Goal: Check status

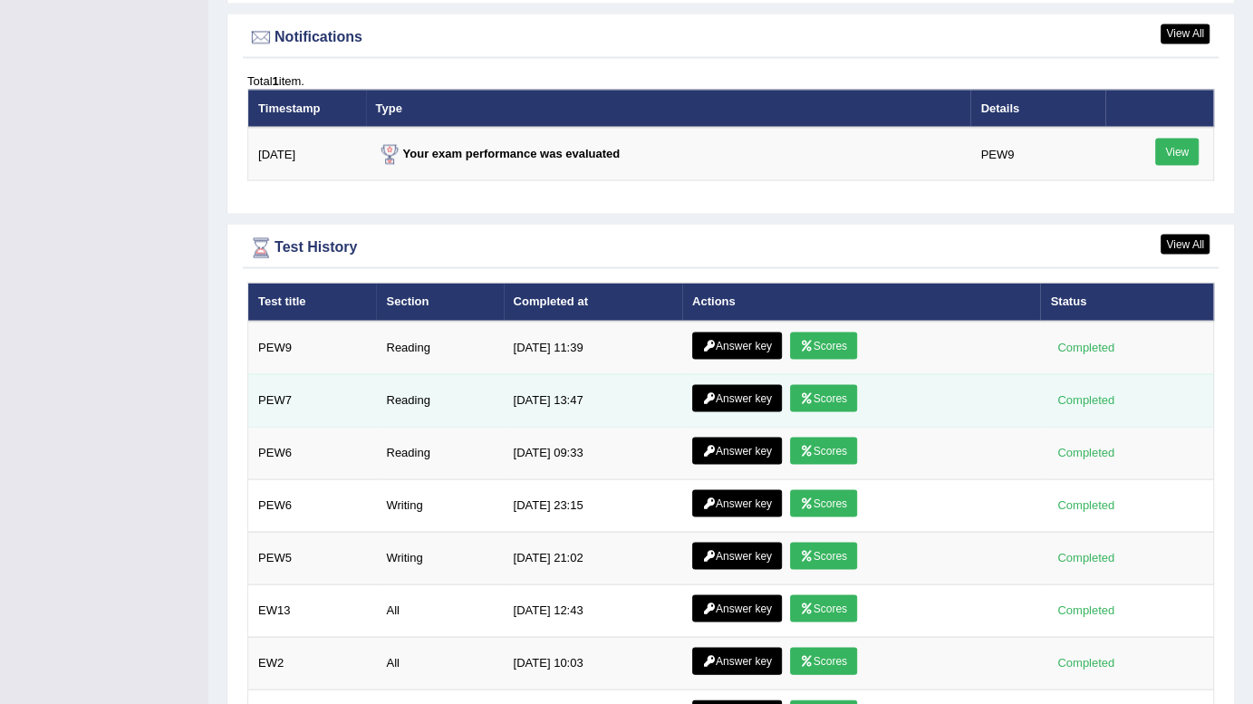
scroll to position [2213, 0]
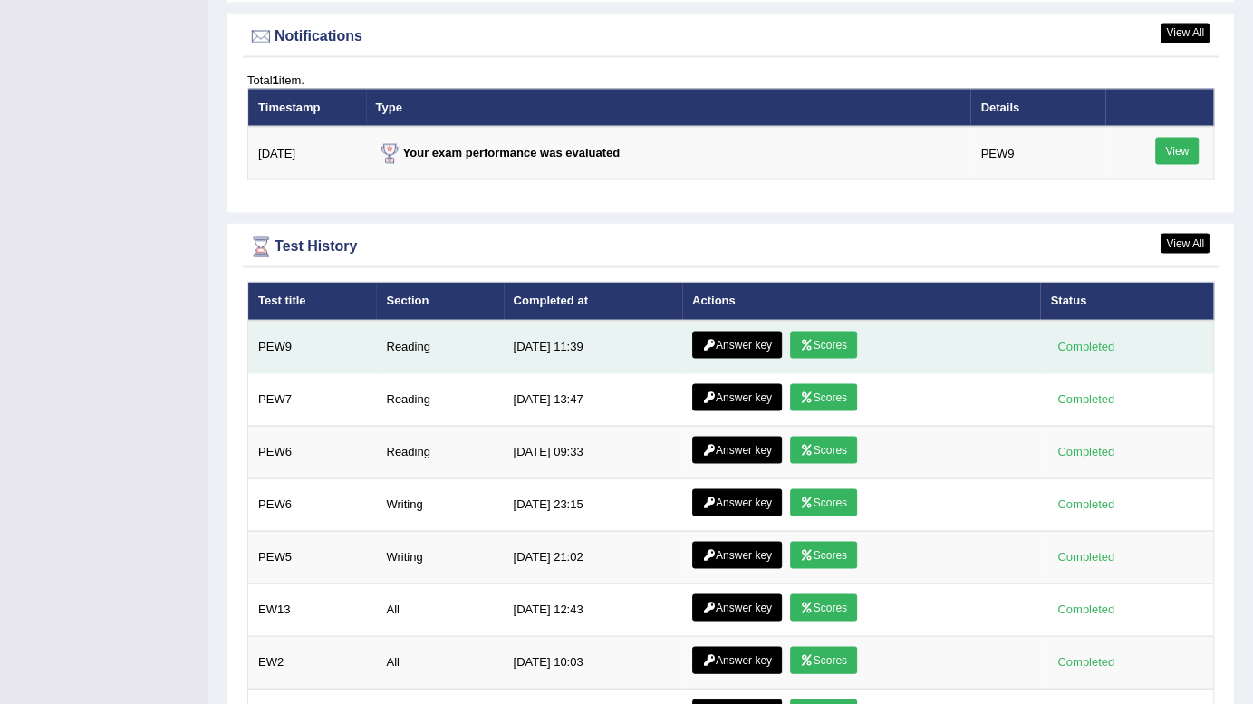
click at [738, 331] on link "Answer key" at bounding box center [737, 344] width 90 height 27
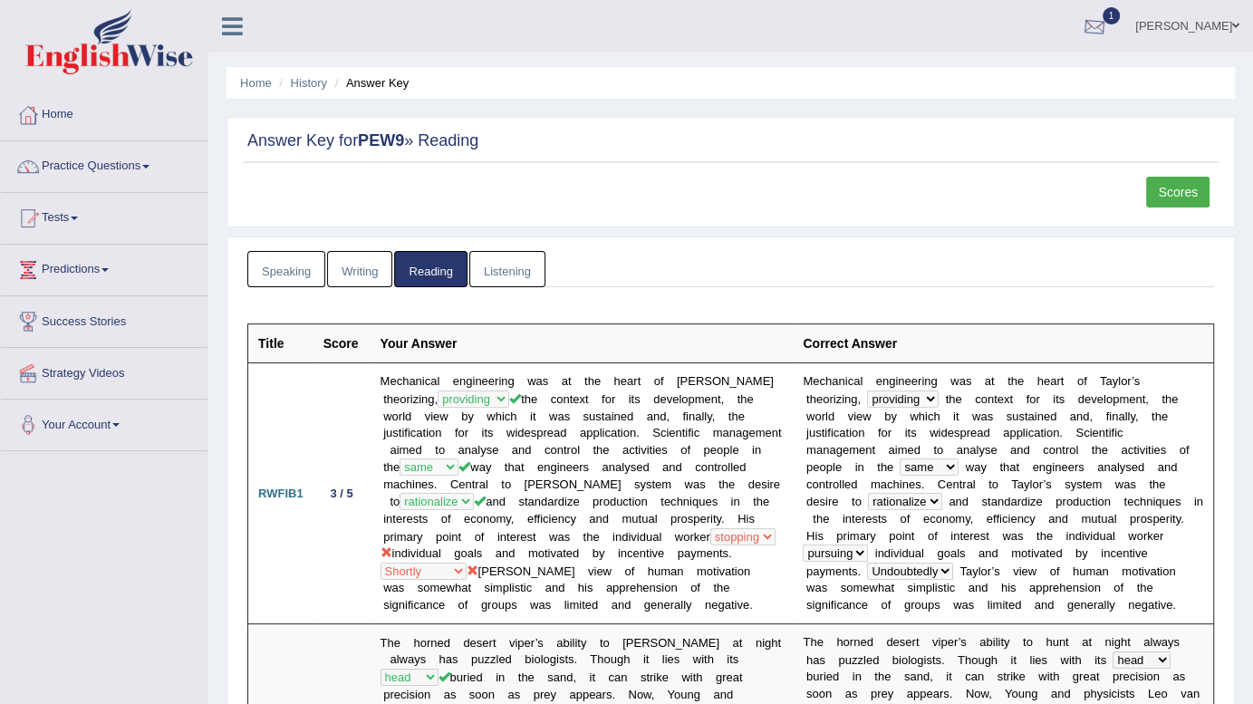
click at [1108, 31] on div at bounding box center [1093, 27] width 27 height 27
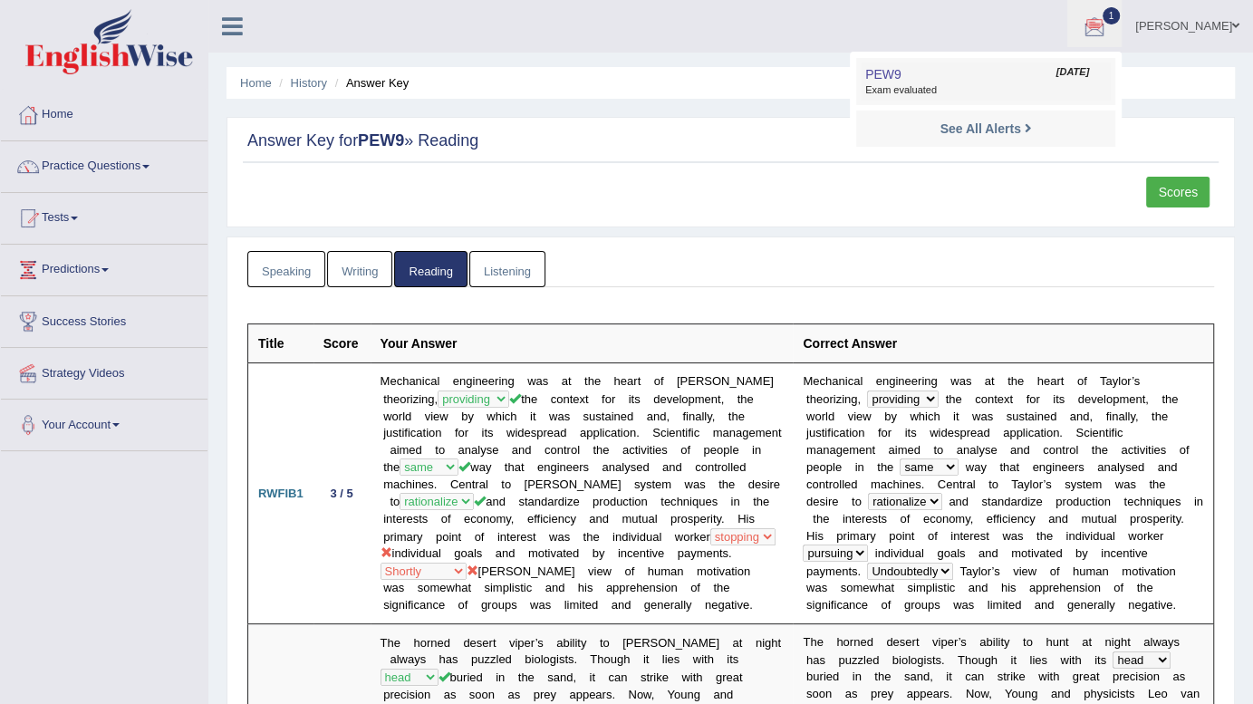
click at [1063, 82] on link "PEW9 Sep 23, 2025 Exam evaluated" at bounding box center [985, 81] width 250 height 38
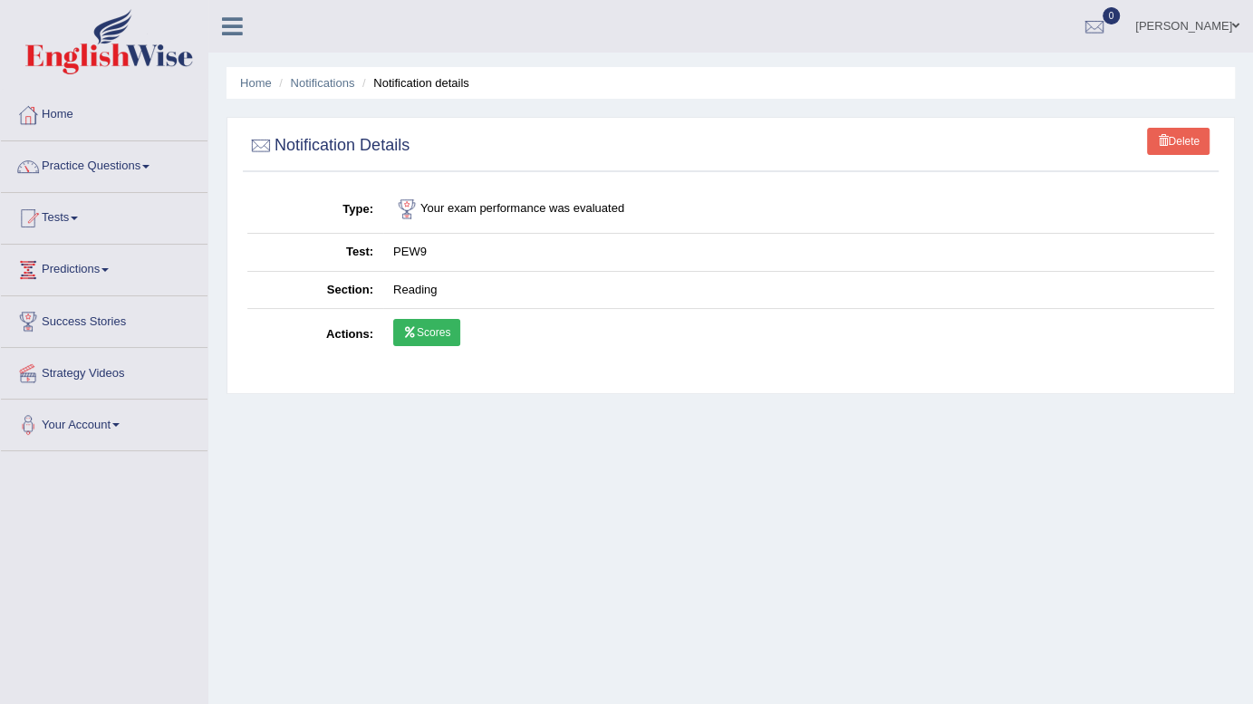
click at [429, 338] on link "Scores" at bounding box center [426, 332] width 67 height 27
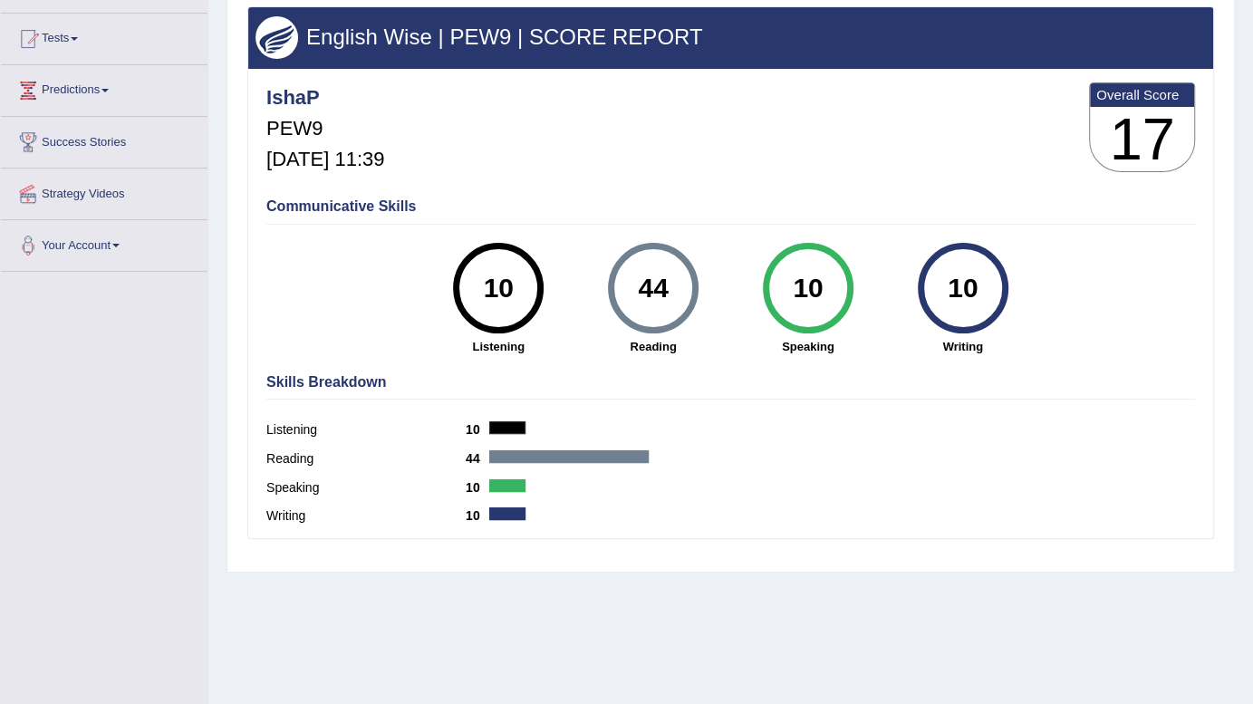
scroll to position [180, 0]
